Goal: Task Accomplishment & Management: Complete application form

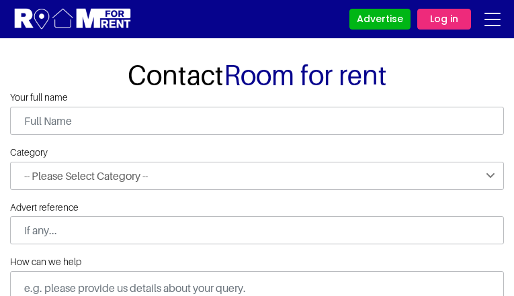
type input "zcgDcBSUPHzvqTvN"
type input "yKXiBSpKOYEgIS"
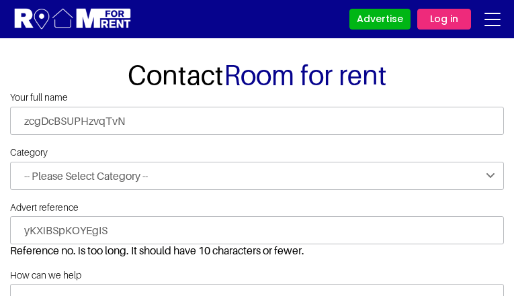
type input "[EMAIL_ADDRESS][DOMAIN_NAME]"
type input "3133125945"
select select "Other"
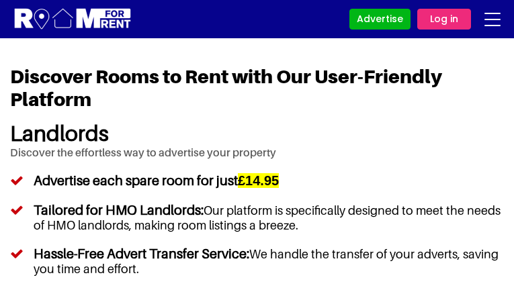
type input "bWGEncbHsKaKDvq"
type input "zavujabi08@gmail.com"
